Goal: Information Seeking & Learning: Learn about a topic

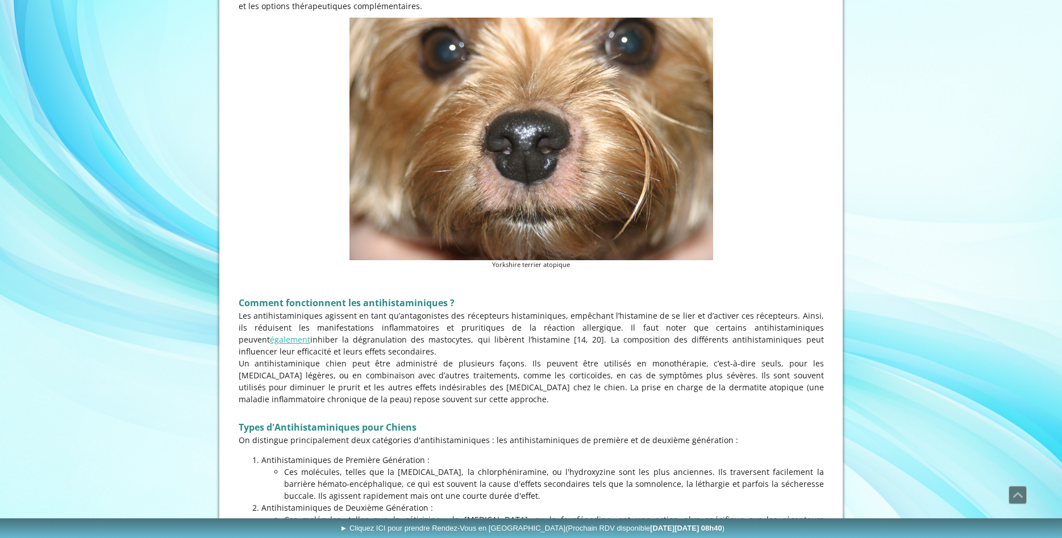
scroll to position [695, 0]
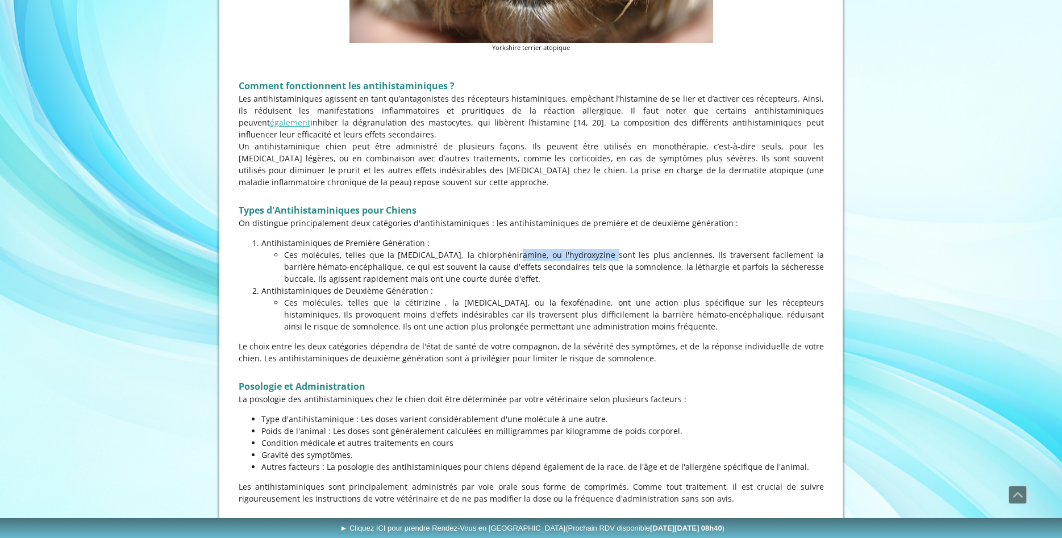
drag, startPoint x: 426, startPoint y: 243, endPoint x: 531, endPoint y: 243, distance: 105.1
click at [530, 249] on p "Ces molécules, telles que la [MEDICAL_DATA], la chlorphéniramine, ou l'hydroxyz…" at bounding box center [554, 267] width 540 height 36
drag, startPoint x: 564, startPoint y: 241, endPoint x: 591, endPoint y: 241, distance: 26.7
click at [566, 249] on p "Ces molécules, telles que la [MEDICAL_DATA], la chlorphéniramine, ou l'hydroxyz…" at bounding box center [554, 267] width 540 height 36
drag, startPoint x: 597, startPoint y: 241, endPoint x: 571, endPoint y: 241, distance: 26.1
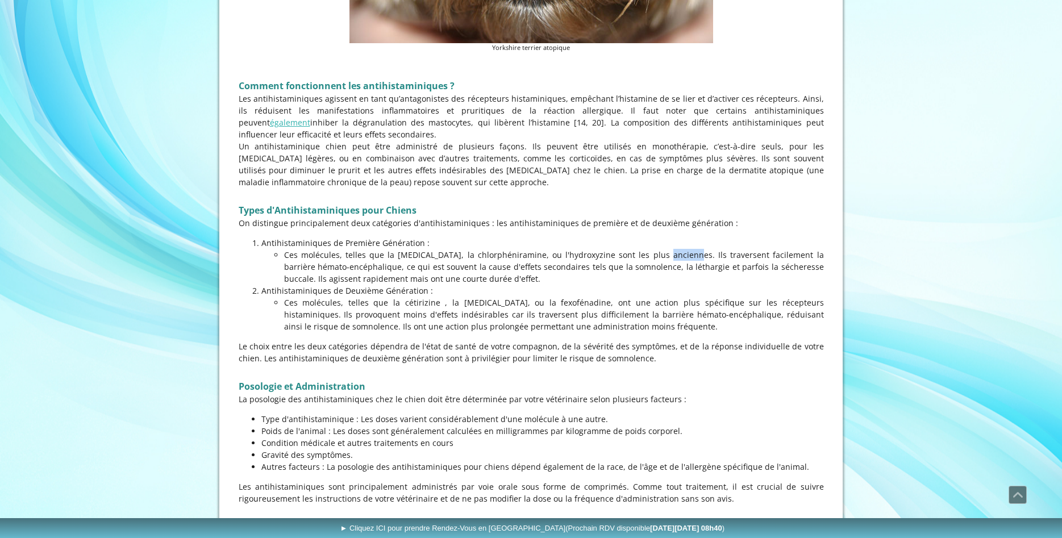
click at [571, 249] on p "Ces molécules, telles que la [MEDICAL_DATA], la chlorphéniramine, ou l'hydroxyz…" at bounding box center [554, 267] width 540 height 36
drag, startPoint x: 552, startPoint y: 244, endPoint x: 610, endPoint y: 247, distance: 58.0
click at [610, 249] on p "Ces molécules, telles que la [MEDICAL_DATA], la chlorphéniramine, ou l'hydroxyz…" at bounding box center [554, 267] width 540 height 36
click at [604, 257] on p "Ces molécules, telles que la [MEDICAL_DATA], la chlorphéniramine, ou l'hydroxyz…" at bounding box center [554, 267] width 540 height 36
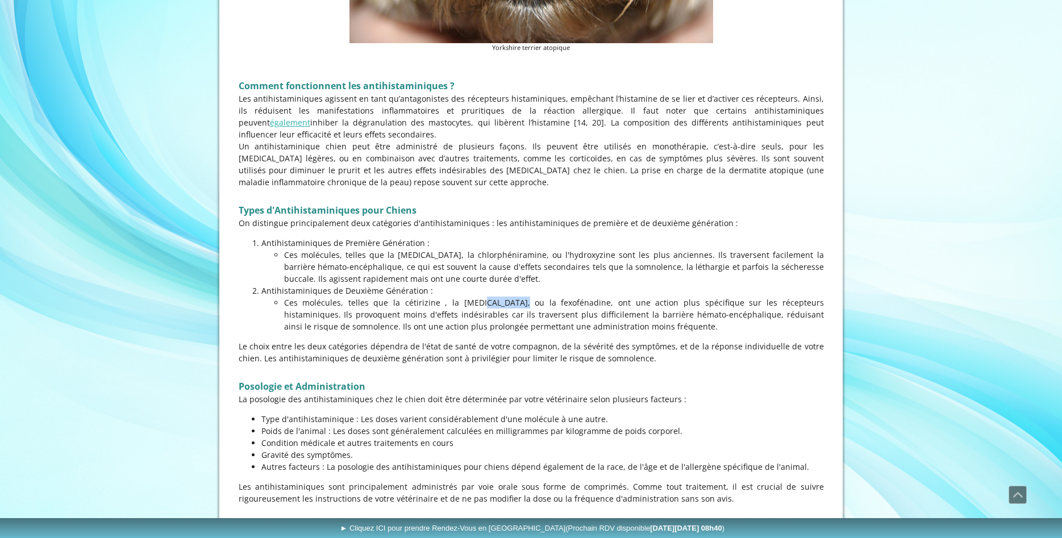
drag, startPoint x: 392, startPoint y: 290, endPoint x: 425, endPoint y: 287, distance: 32.5
click at [425, 296] on p "Ces molécules, telles que la cétirizine , la [MEDICAL_DATA], ou la fexofénadine…" at bounding box center [554, 314] width 540 height 36
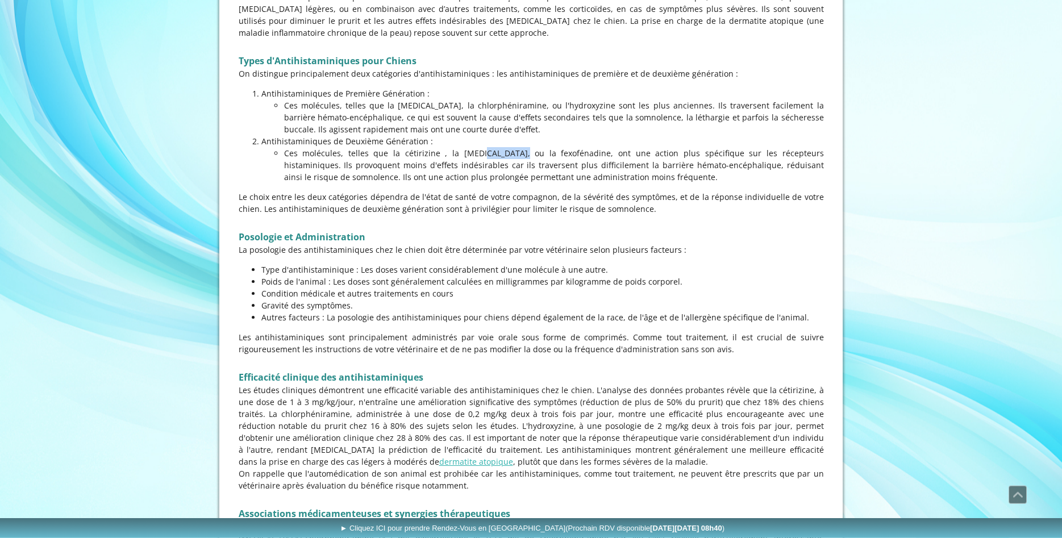
scroll to position [869, 0]
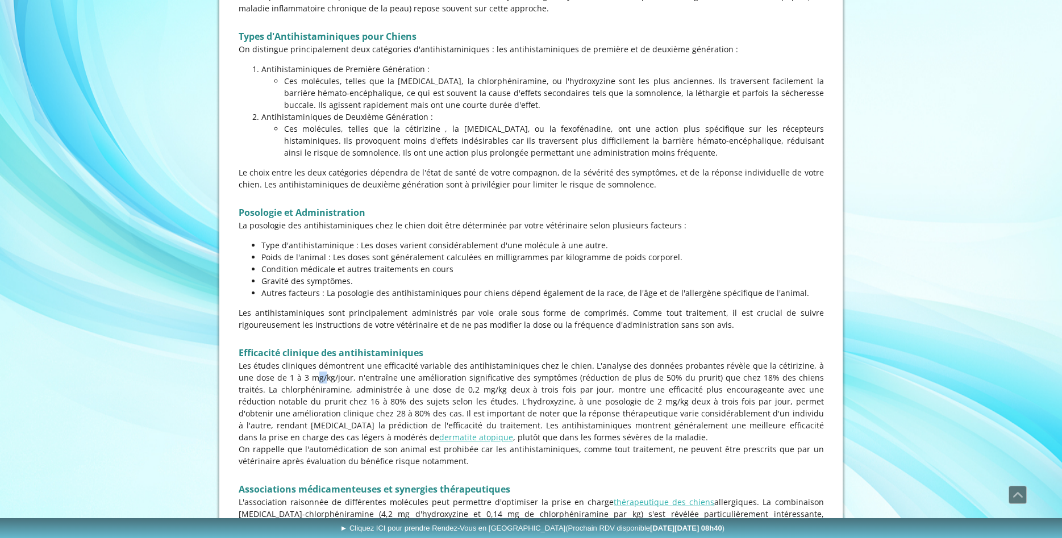
drag, startPoint x: 277, startPoint y: 365, endPoint x: 283, endPoint y: 365, distance: 6.8
click at [283, 365] on p "Les études cliniques démontrent une efficacité variable des antihistaminiques c…" at bounding box center [531, 401] width 585 height 83
drag, startPoint x: 270, startPoint y: 365, endPoint x: 332, endPoint y: 363, distance: 61.9
click at [332, 363] on p "Les études cliniques démontrent une efficacité variable des antihistaminiques c…" at bounding box center [531, 401] width 585 height 83
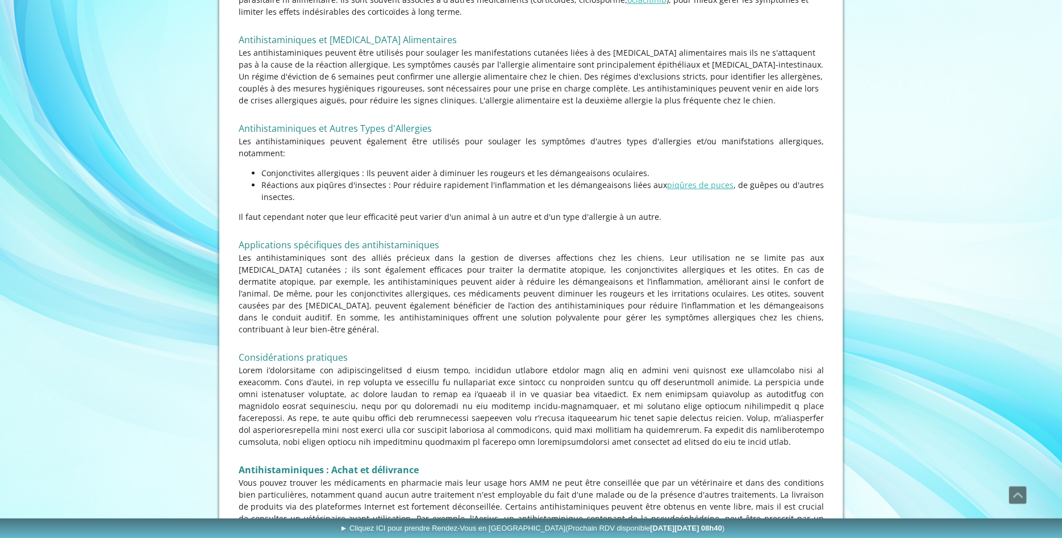
scroll to position [2615, 0]
